Goal: Find specific page/section: Find specific page/section

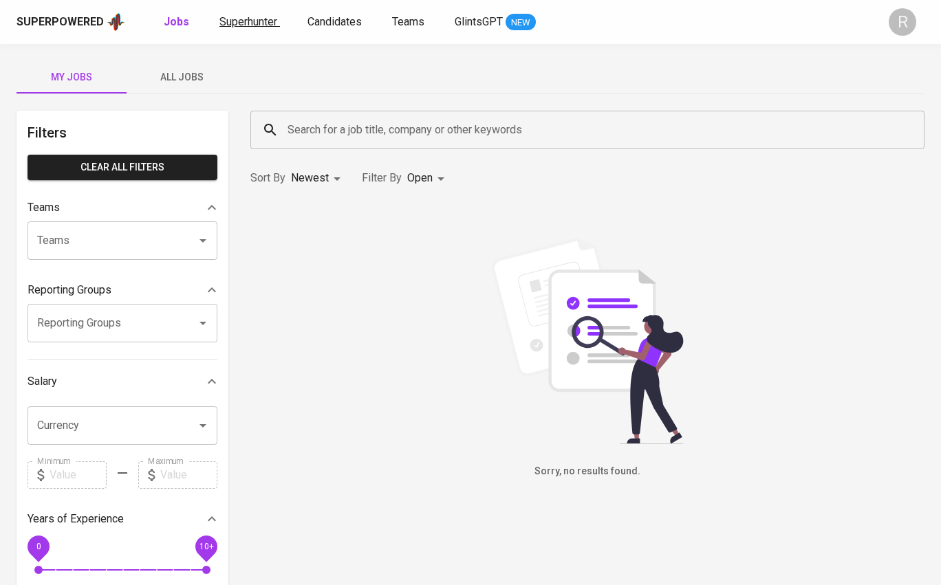
click at [224, 22] on span "Superhunter" at bounding box center [248, 21] width 58 height 13
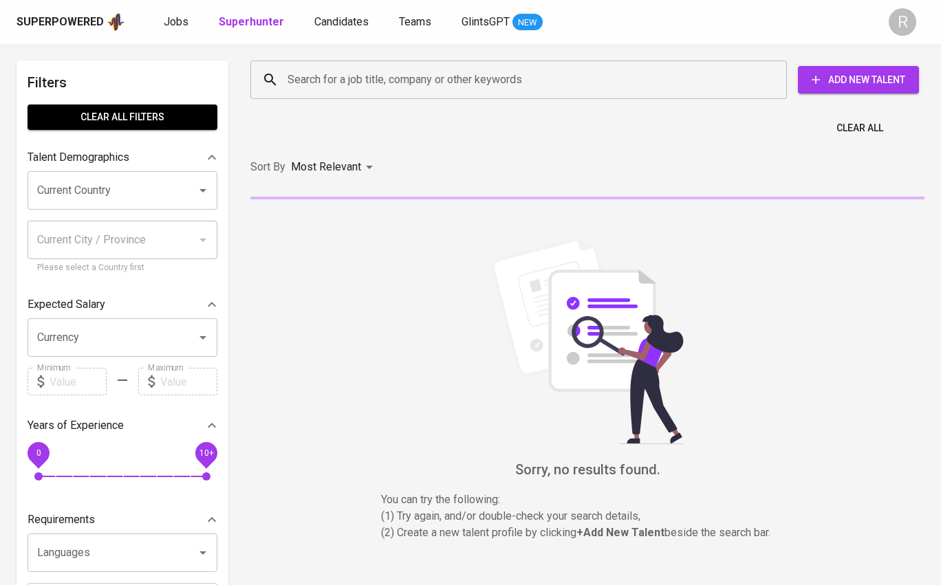
click at [320, 91] on input "Search for a job title, company or other keywords" at bounding box center [522, 80] width 476 height 26
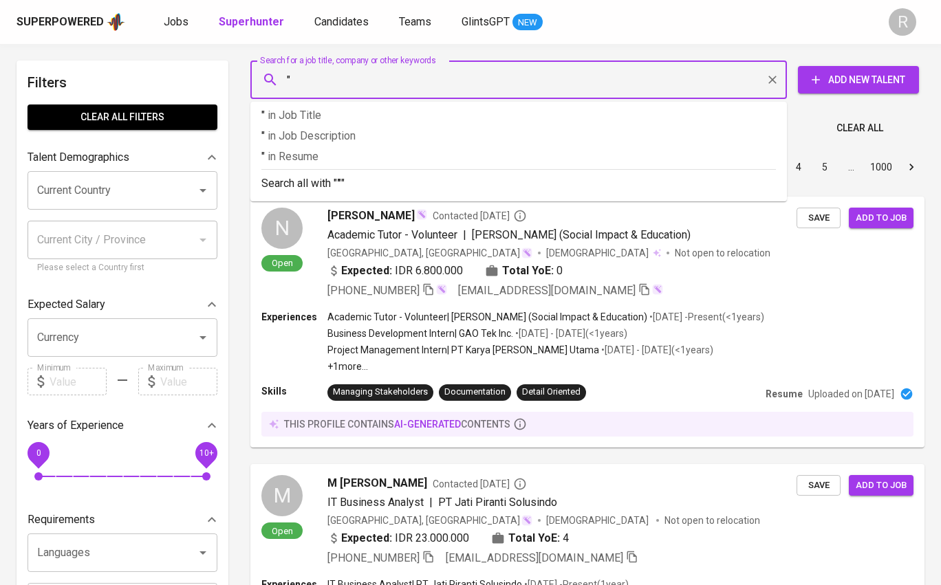
paste input "Alliagrita HendratamaView Alliagrita [PERSON_NAME]’s profile"
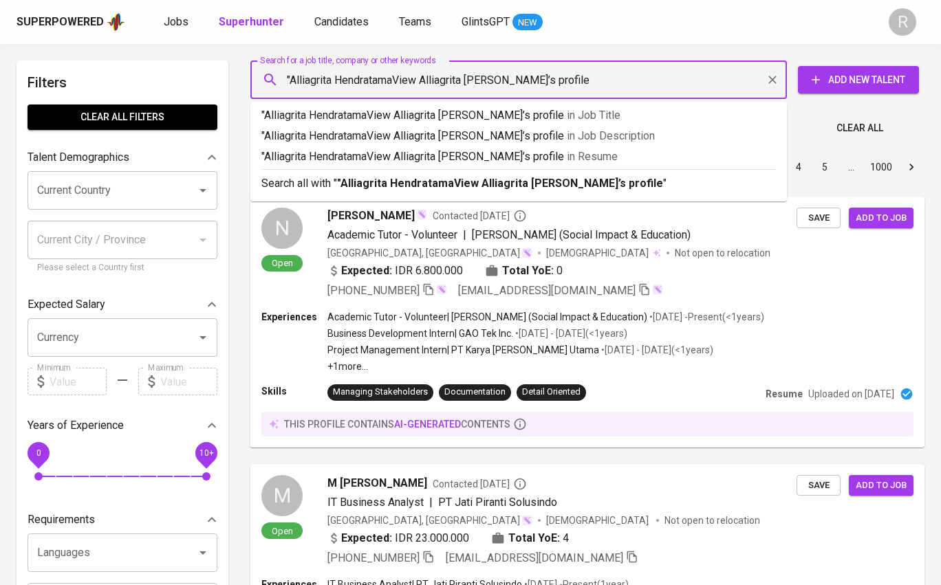
drag, startPoint x: 579, startPoint y: 76, endPoint x: 397, endPoint y: 81, distance: 181.6
click at [396, 81] on input ""Alliagrita HendratamaView Alliagrita [PERSON_NAME]’s profile" at bounding box center [522, 80] width 476 height 26
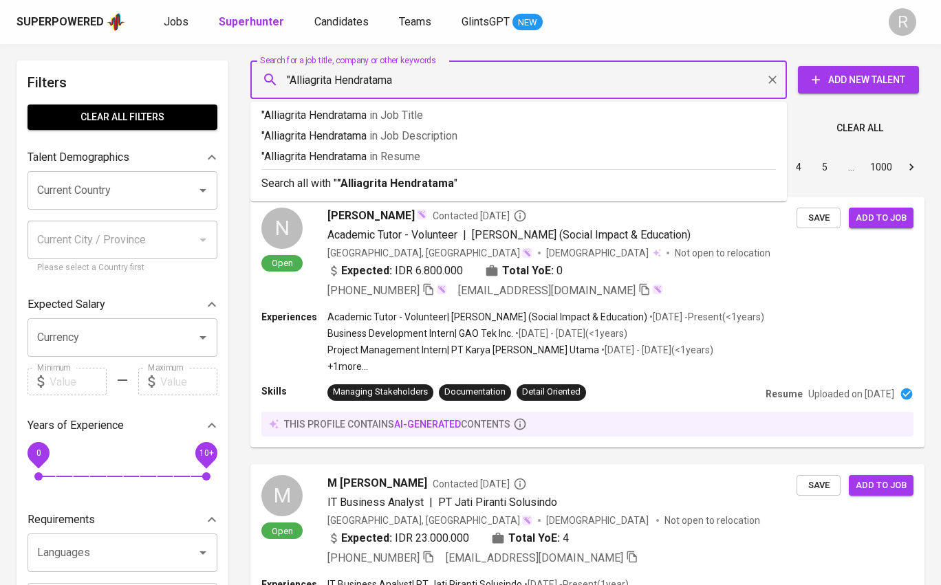
type input ""Alliagrita Hendratama""
click at [391, 186] on b ""Alliagrita Hendratama"" at bounding box center [397, 183] width 121 height 13
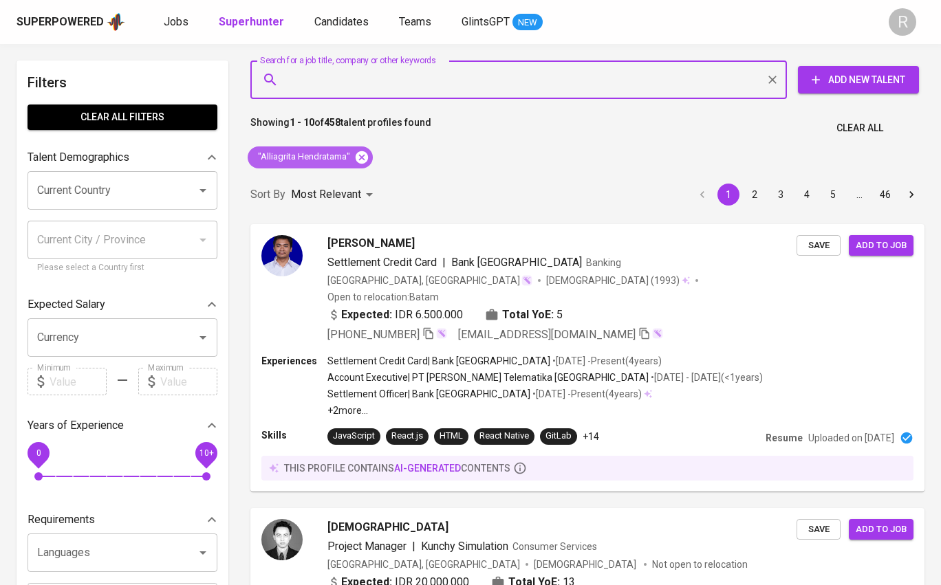
click at [366, 157] on icon at bounding box center [361, 157] width 12 height 12
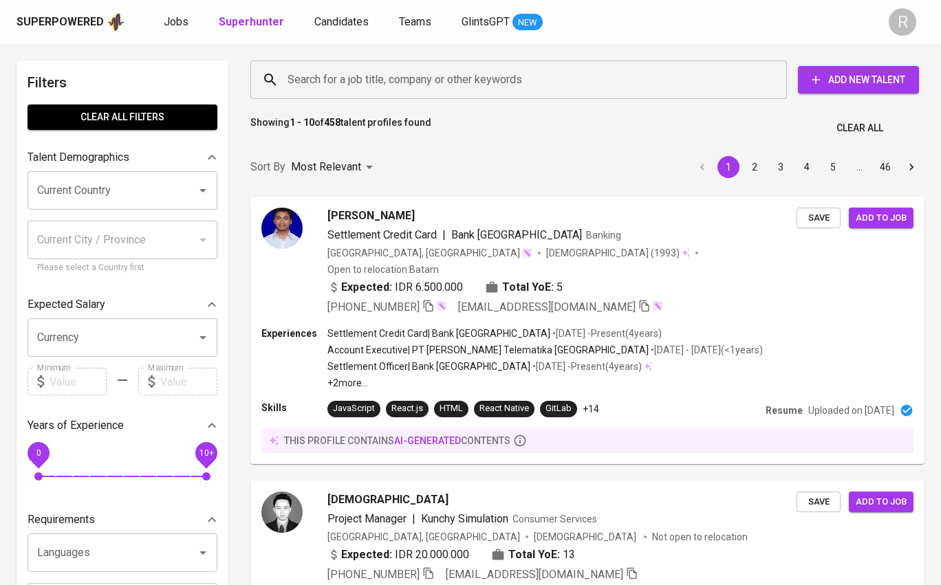
click at [349, 84] on input "Search for a job title, company or other keywords" at bounding box center [522, 80] width 476 height 26
click at [410, 76] on input "Search for a job title, company or other keywords" at bounding box center [522, 80] width 476 height 26
click at [423, 82] on input "Search for a job title, company or other keywords" at bounding box center [522, 80] width 476 height 26
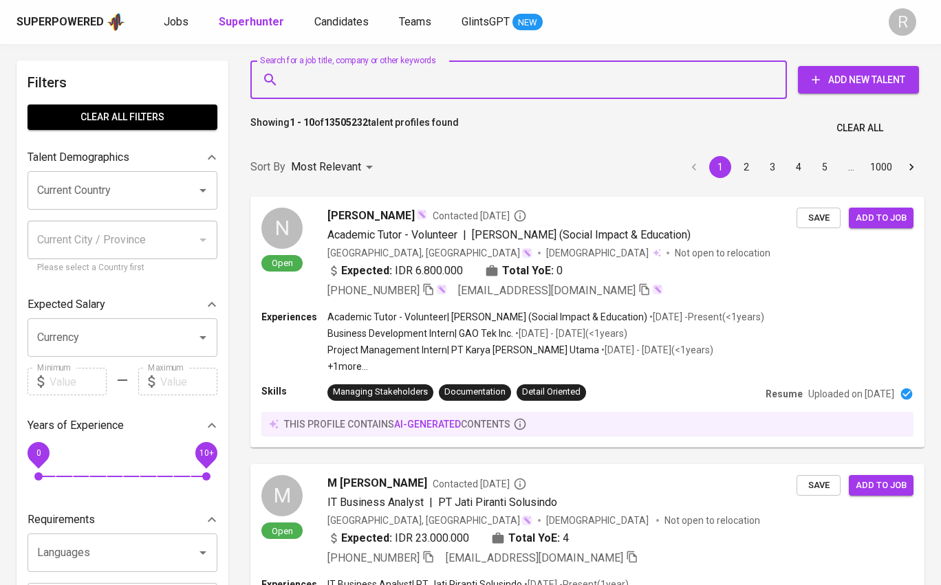
scroll to position [1, 0]
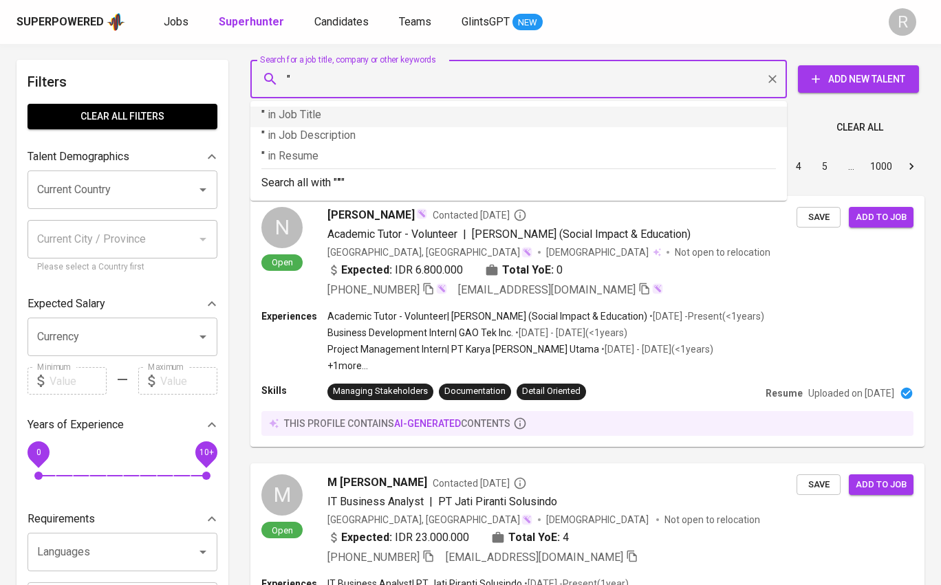
paste input "[PERSON_NAME]"
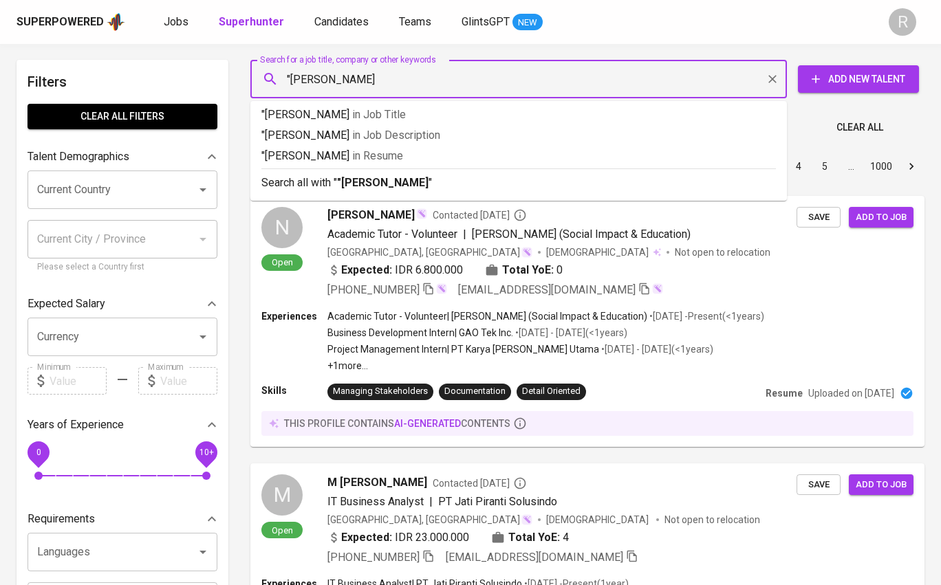
type input ""[PERSON_NAME]""
click at [393, 182] on b ""[PERSON_NAME]"" at bounding box center [385, 182] width 96 height 13
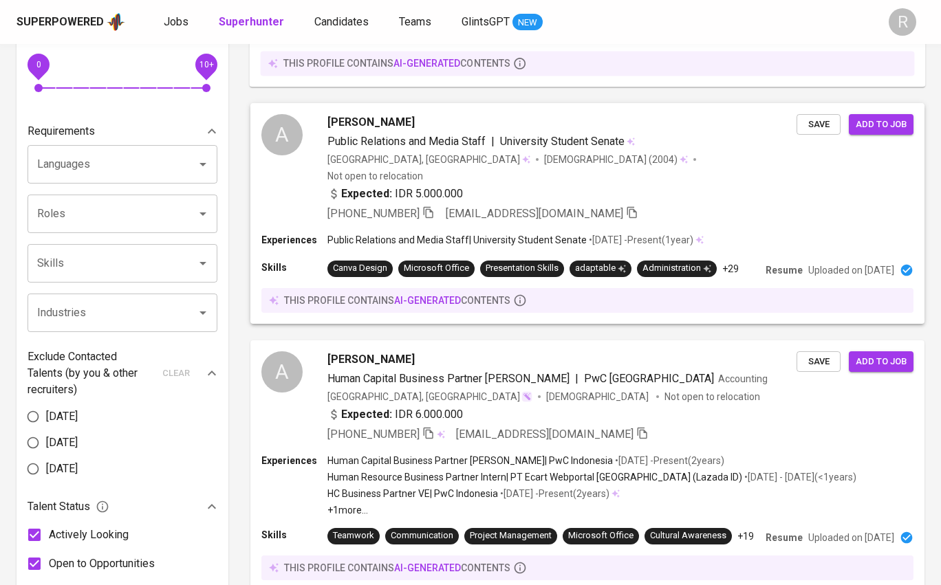
scroll to position [390, 0]
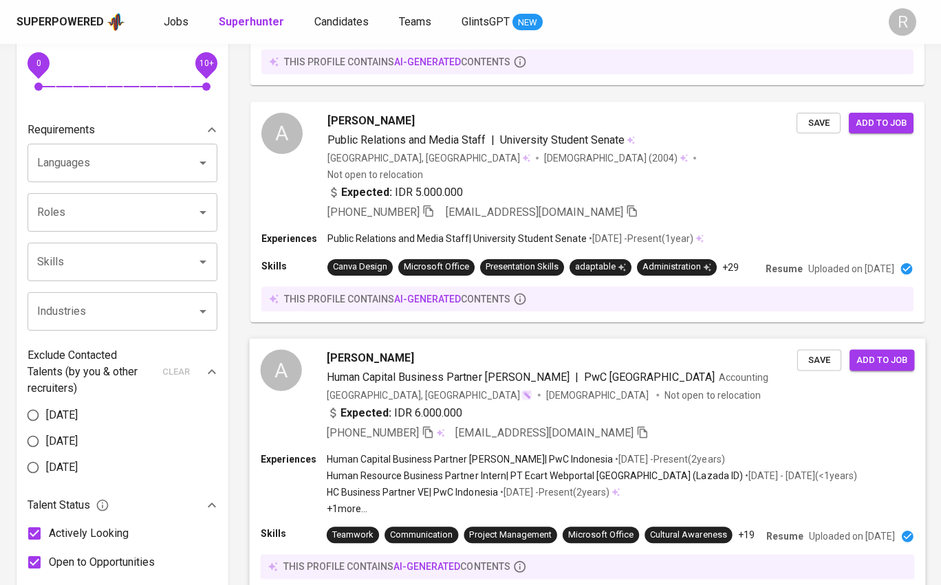
click at [285, 371] on div "A" at bounding box center [281, 369] width 41 height 41
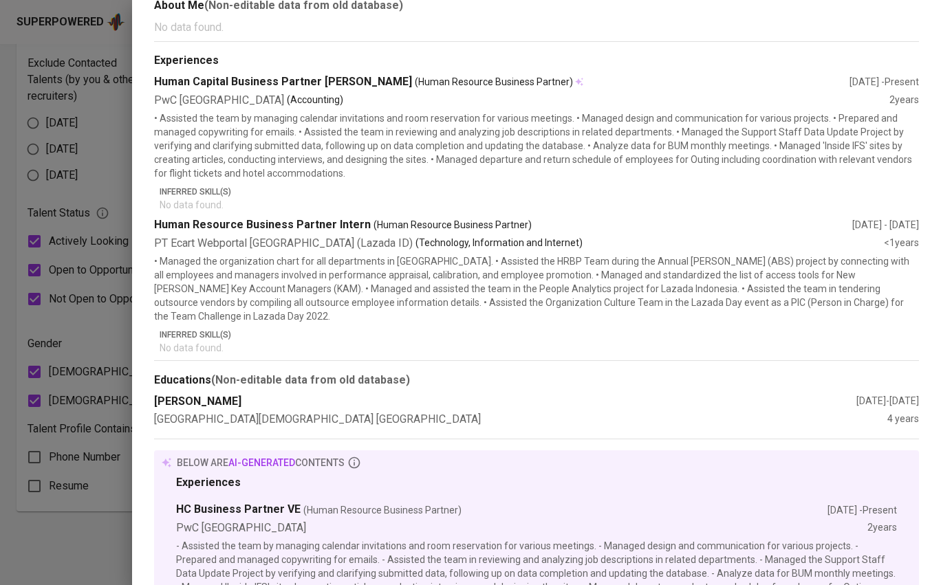
scroll to position [0, 0]
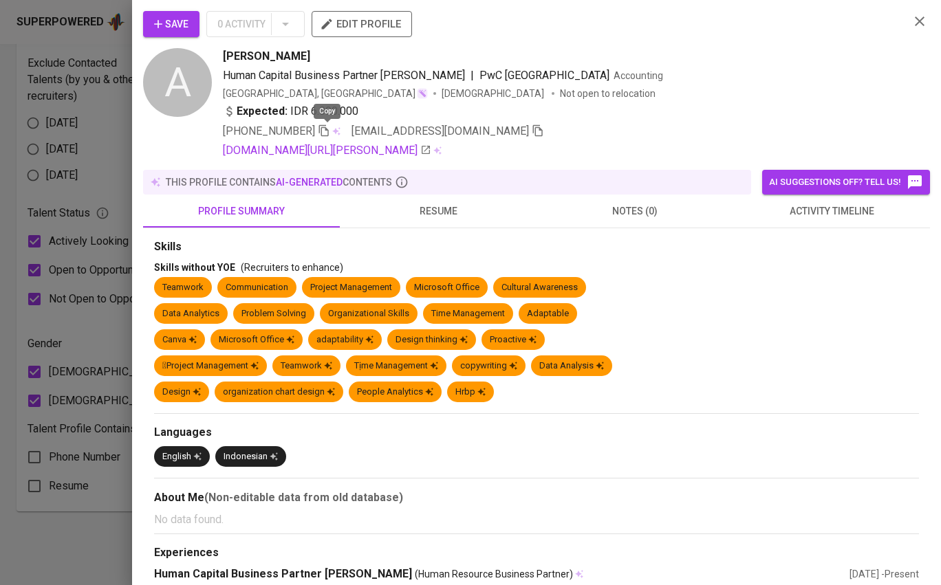
click at [329, 128] on icon "button" at bounding box center [324, 131] width 10 height 12
